Goal: Task Accomplishment & Management: Complete application form

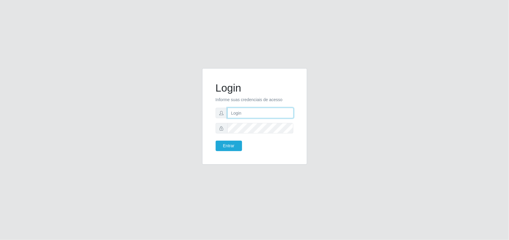
click at [239, 113] on input "text" at bounding box center [260, 113] width 66 height 10
type input "thiagol@bemais"
click at [258, 121] on form "Login Informe suas credenciais de acesso thiagol@bemais Entrar" at bounding box center [255, 117] width 78 height 70
click at [216, 141] on button "Entrar" at bounding box center [229, 146] width 26 height 10
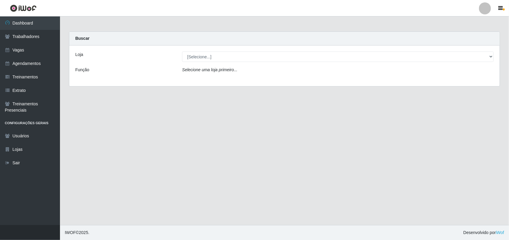
click at [202, 62] on div "Loja [Selecione...] [PERSON_NAME] Função Selecione [PERSON_NAME] primeiro..." at bounding box center [284, 66] width 430 height 41
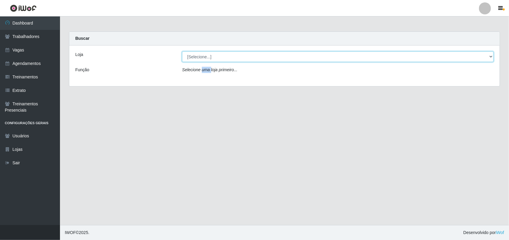
drag, startPoint x: 202, startPoint y: 62, endPoint x: 204, endPoint y: 57, distance: 5.5
click at [204, 57] on select "[Selecione...] [PERSON_NAME]" at bounding box center [338, 57] width 312 height 10
select select "230"
click at [182, 52] on select "[Selecione...] [PERSON_NAME]" at bounding box center [338, 57] width 312 height 10
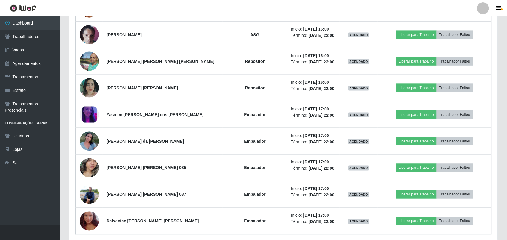
scroll to position [335, 0]
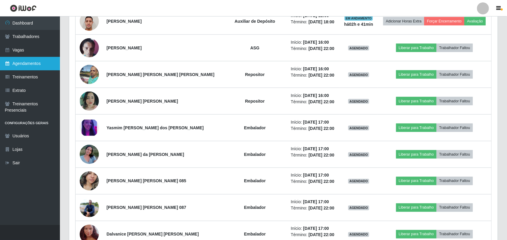
click at [37, 66] on link "Agendamentos" at bounding box center [30, 63] width 60 height 13
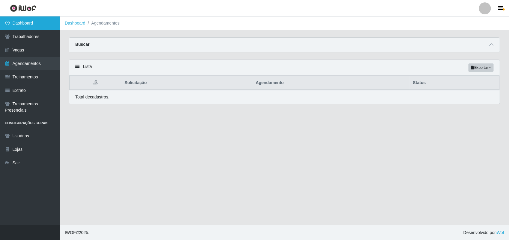
click at [42, 18] on link "Dashboard" at bounding box center [30, 22] width 60 height 13
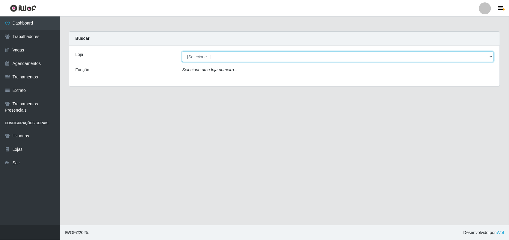
click at [199, 61] on select "[Selecione...] [PERSON_NAME]" at bounding box center [338, 57] width 312 height 10
select select "230"
click at [182, 52] on select "[Selecione...] [PERSON_NAME]" at bounding box center [338, 57] width 312 height 10
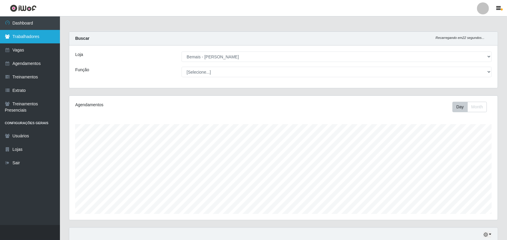
click at [23, 37] on link "Trabalhadores" at bounding box center [30, 36] width 60 height 13
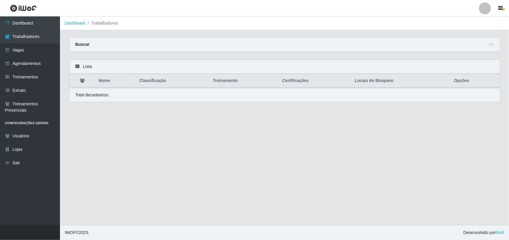
click at [494, 40] on div "Buscar" at bounding box center [284, 45] width 430 height 14
click at [494, 45] on span at bounding box center [491, 44] width 7 height 7
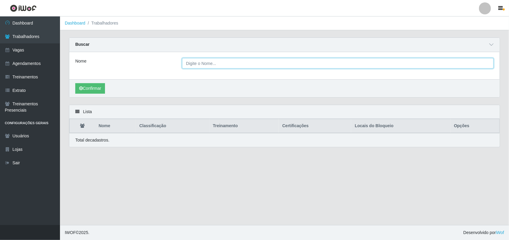
click at [235, 64] on input "Nome" at bounding box center [338, 63] width 312 height 10
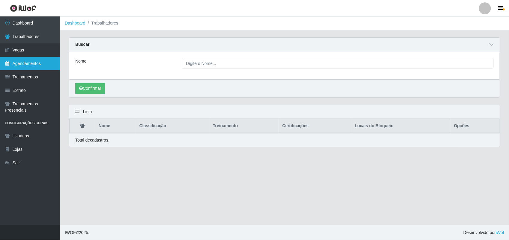
click at [44, 64] on link "Agendamentos" at bounding box center [30, 63] width 60 height 13
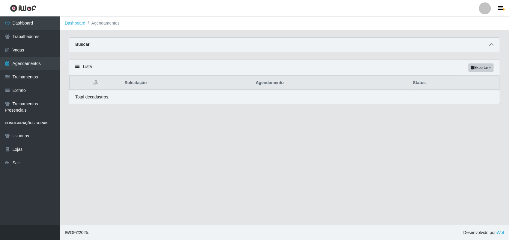
click at [488, 47] on span at bounding box center [491, 44] width 7 height 7
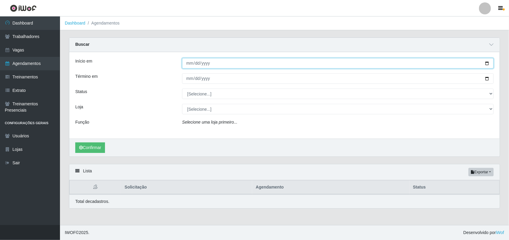
click at [487, 65] on input "Início em" at bounding box center [338, 63] width 312 height 10
type input "[DATE]"
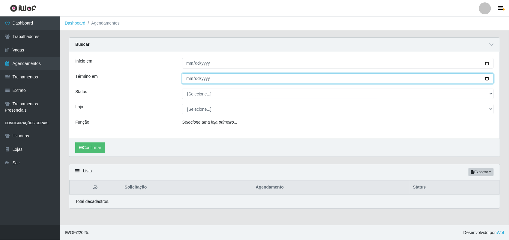
click at [190, 79] on input "Término em" at bounding box center [338, 78] width 312 height 10
type input "[DATE]"
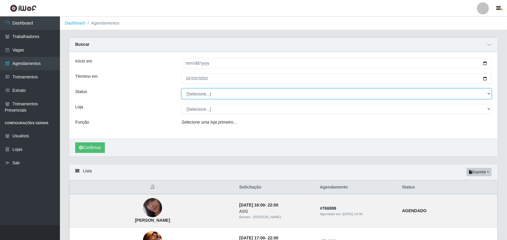
select select "AGENDADO"
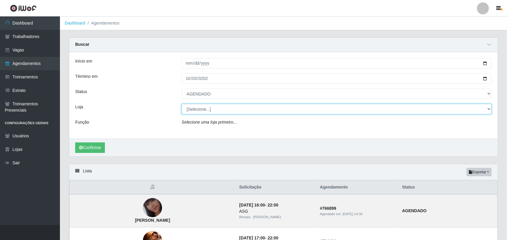
click at [214, 108] on select "[Selecione...] [PERSON_NAME]" at bounding box center [337, 109] width 310 height 10
select select "230"
click at [182, 104] on select "[Selecione...] [PERSON_NAME]" at bounding box center [337, 109] width 310 height 10
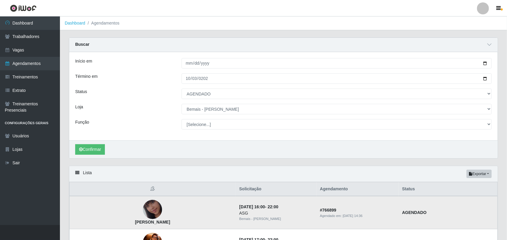
click at [145, 213] on img at bounding box center [152, 210] width 19 height 34
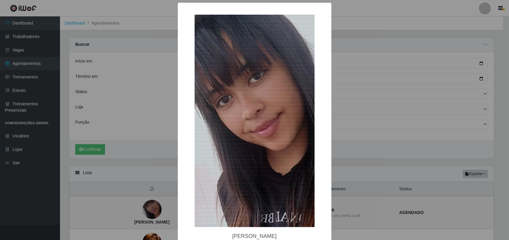
drag, startPoint x: 122, startPoint y: 187, endPoint x: 117, endPoint y: 176, distance: 11.7
click at [122, 186] on div "× thayane [PERSON_NAME] OK Cancel" at bounding box center [254, 120] width 509 height 240
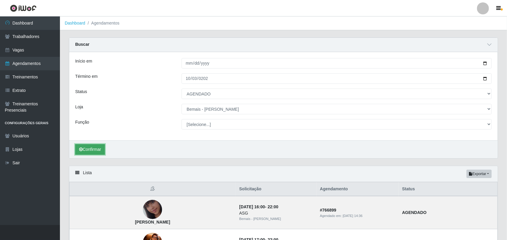
click at [101, 149] on button "Confirmar" at bounding box center [90, 150] width 30 height 10
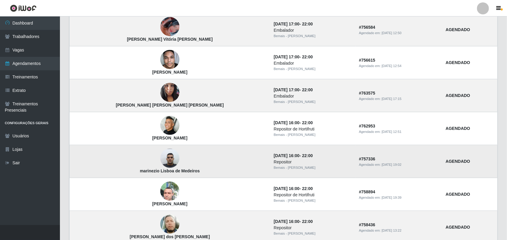
scroll to position [262, 0]
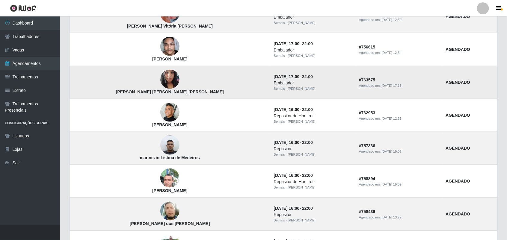
click at [160, 79] on img at bounding box center [169, 79] width 19 height 25
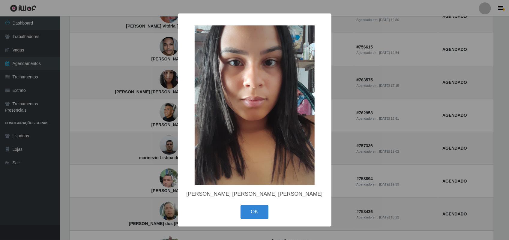
click at [117, 85] on div "× [PERSON_NAME] [PERSON_NAME] [PERSON_NAME] OK Cancel" at bounding box center [254, 120] width 509 height 240
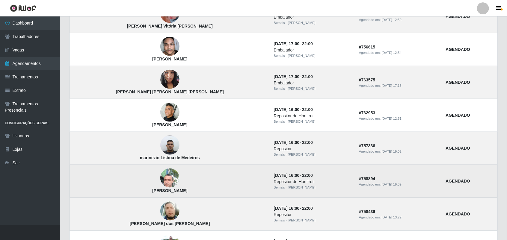
click at [160, 188] on img at bounding box center [169, 178] width 19 height 25
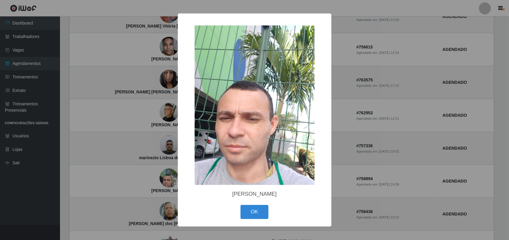
click at [152, 171] on div "× [PERSON_NAME] OK Cancel" at bounding box center [254, 120] width 509 height 240
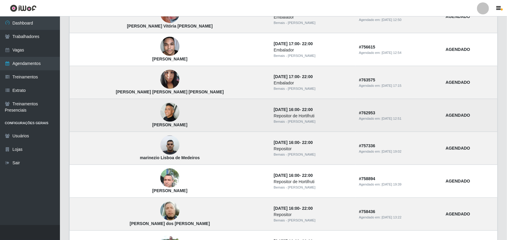
click at [160, 117] on img at bounding box center [169, 112] width 19 height 19
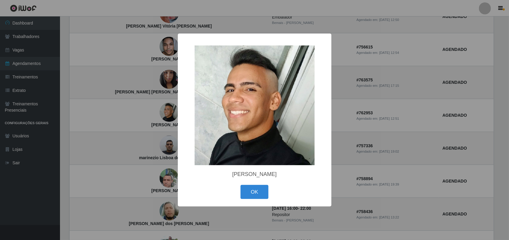
click at [148, 113] on div "× [PERSON_NAME] OK Cancel" at bounding box center [254, 120] width 509 height 240
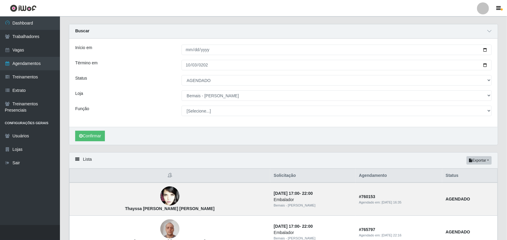
scroll to position [0, 0]
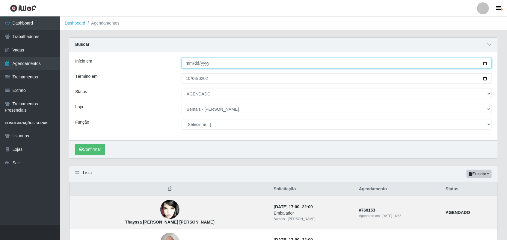
click at [187, 61] on input "[DATE]" at bounding box center [337, 63] width 310 height 10
type input "[DATE]"
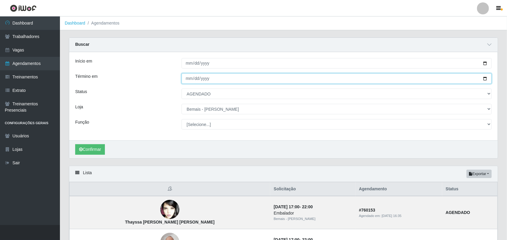
type input "[DATE]"
click at [85, 156] on div "Confirmar" at bounding box center [283, 150] width 429 height 18
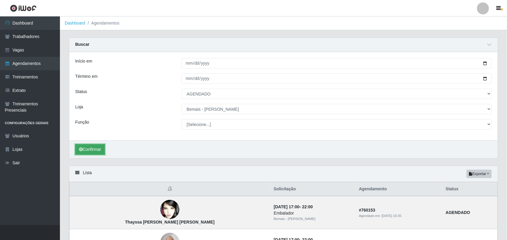
click at [86, 154] on button "Confirmar" at bounding box center [90, 150] width 30 height 10
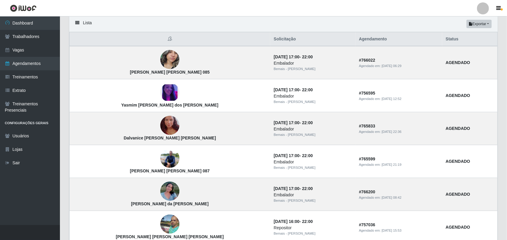
scroll to position [150, 0]
click at [160, 68] on img at bounding box center [169, 59] width 19 height 25
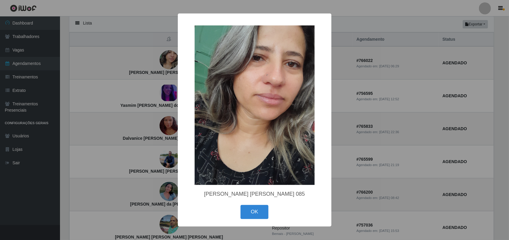
click at [147, 68] on div "× [PERSON_NAME] [PERSON_NAME] 085 OK Cancel" at bounding box center [254, 120] width 509 height 240
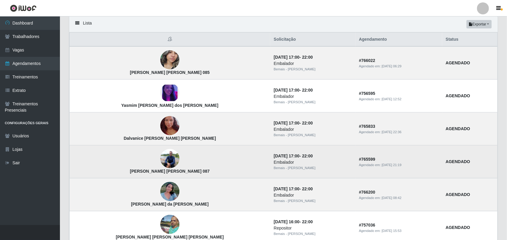
click at [160, 168] on img at bounding box center [169, 158] width 19 height 25
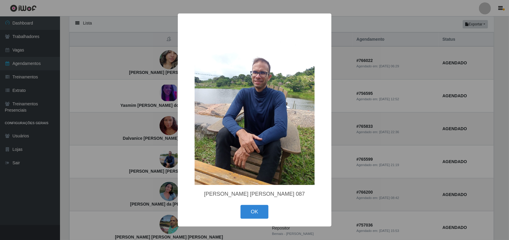
click at [133, 136] on div "× [PERSON_NAME] [PERSON_NAME] 087 OK Cancel" at bounding box center [254, 120] width 509 height 240
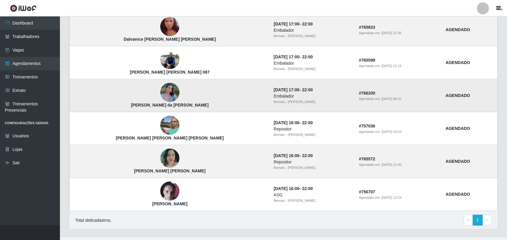
scroll to position [262, 0]
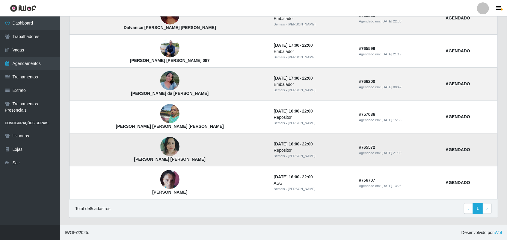
click at [160, 141] on img at bounding box center [169, 146] width 19 height 19
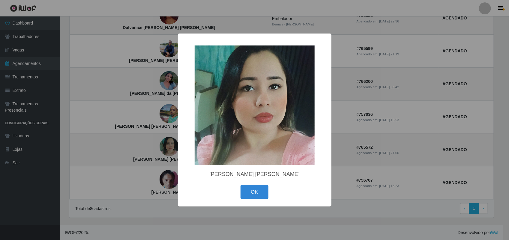
click at [153, 142] on div "× [PERSON_NAME] [PERSON_NAME] OK Cancel" at bounding box center [254, 120] width 509 height 240
